Goal: Task Accomplishment & Management: Manage account settings

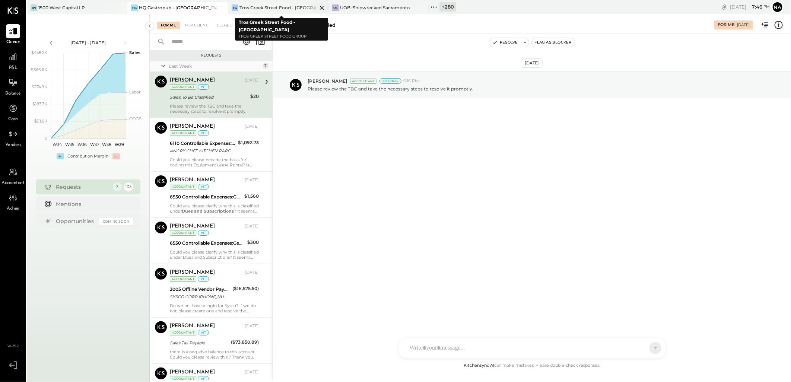
click at [261, 10] on div "Tros Greek Street Food - [GEOGRAPHIC_DATA]" at bounding box center [278, 7] width 78 height 6
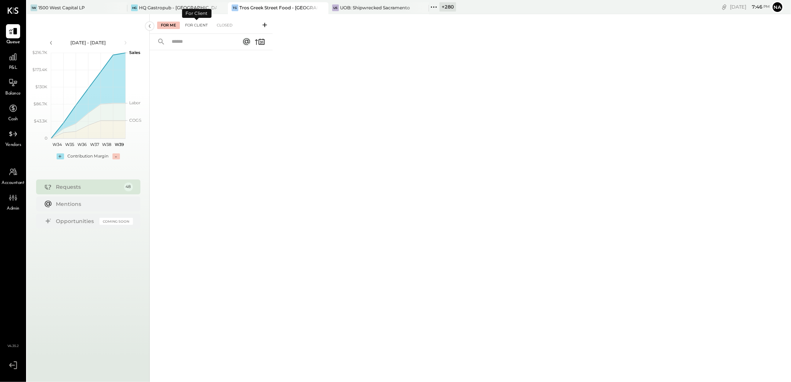
click at [199, 22] on div "For Client" at bounding box center [196, 25] width 30 height 7
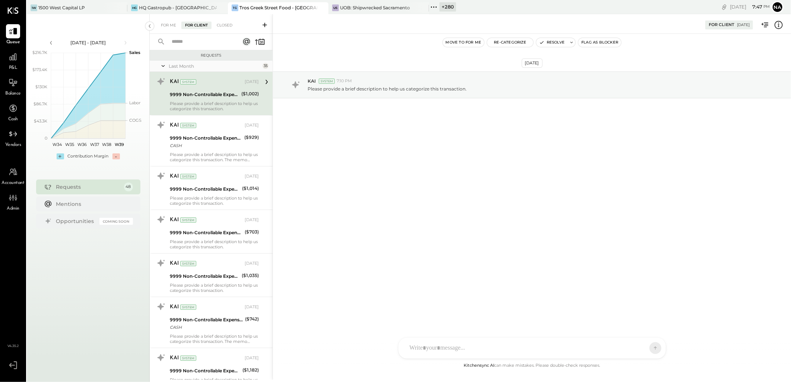
click at [360, 246] on div "[DATE] KAI System 7:10 PM Please provide a brief description to help us categor…" at bounding box center [532, 197] width 518 height 327
